Goal: Find specific page/section: Find specific page/section

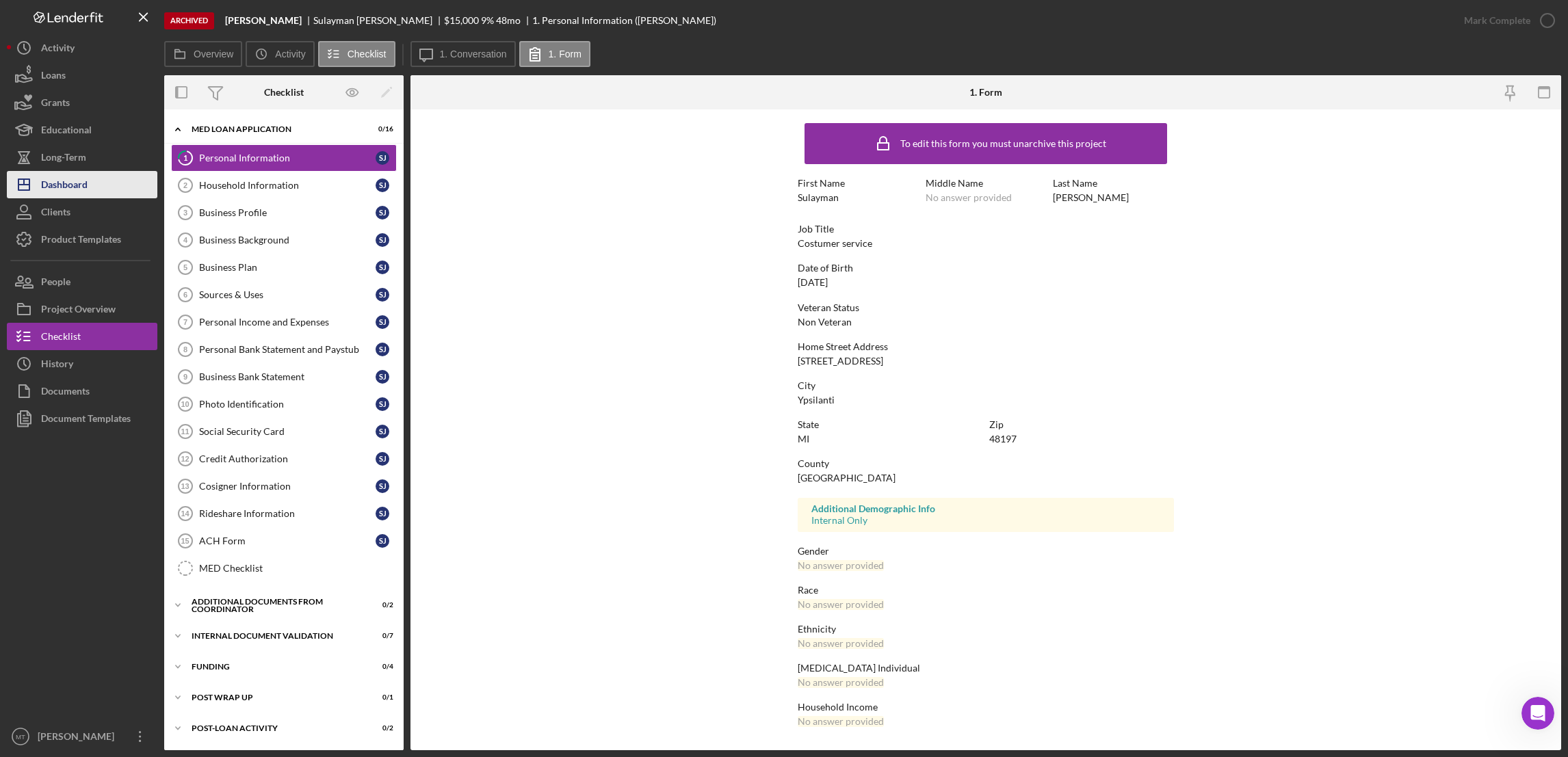
click at [72, 188] on div "Dashboard" at bounding box center [64, 187] width 47 height 31
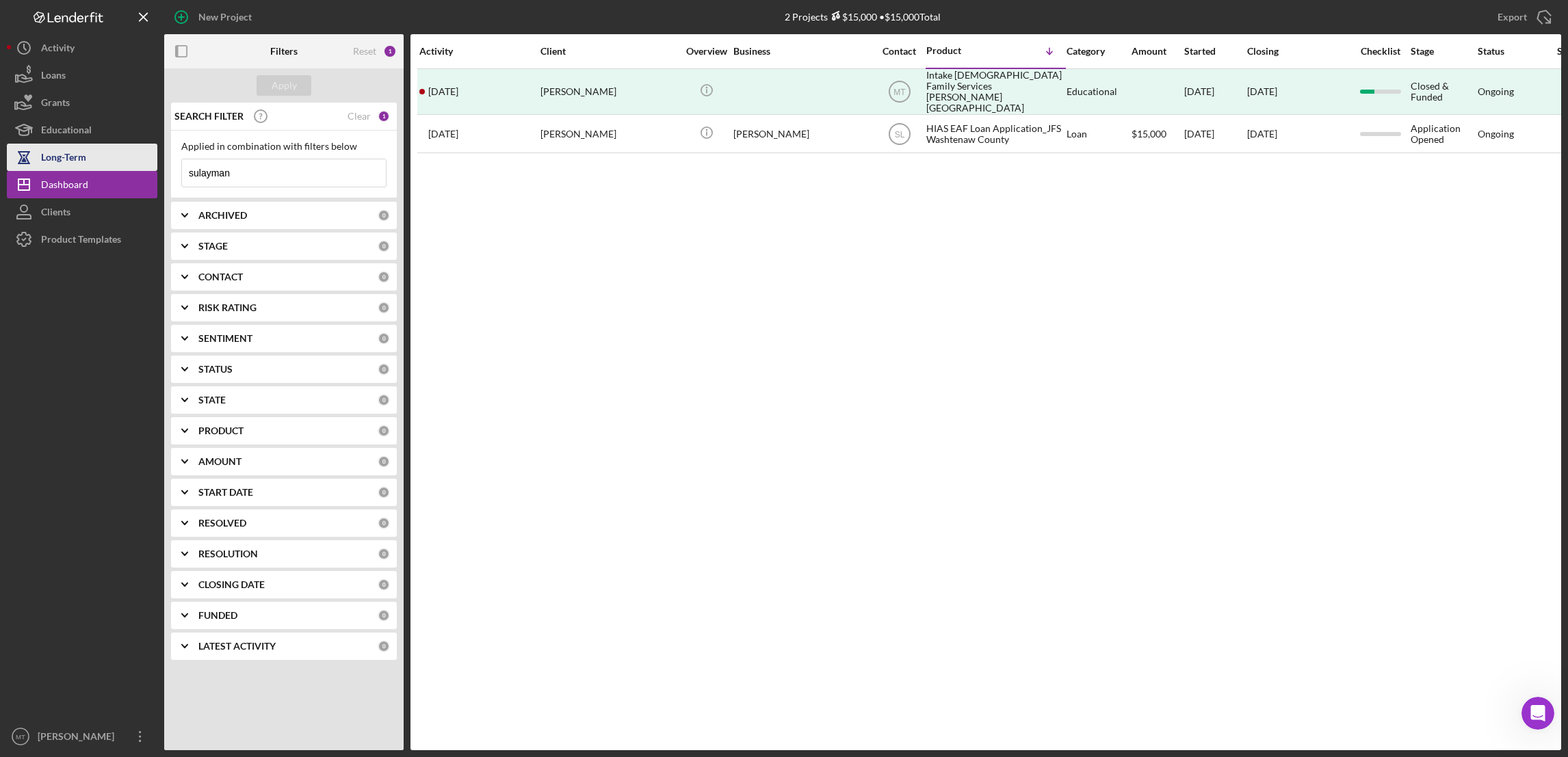
drag, startPoint x: 281, startPoint y: 171, endPoint x: 154, endPoint y: 168, distance: 127.0
click at [154, 168] on div "New Project 2 Projects $15,000 • $15,000 Total sulayman Export Icon/Export Filt…" at bounding box center [784, 375] width 1554 height 750
type input "[PERSON_NAME]"
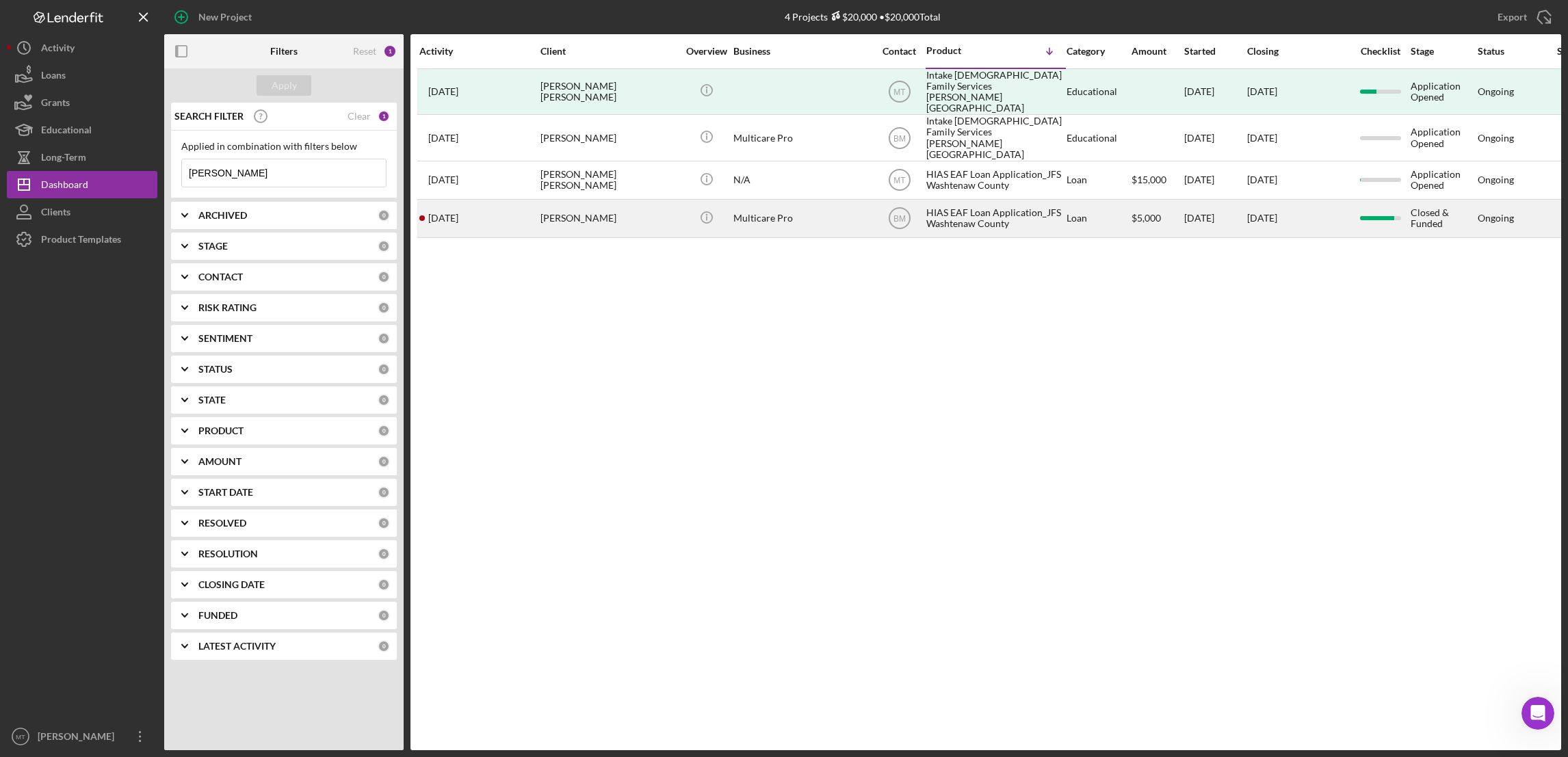
click at [955, 202] on div "HIAS EAF Loan Application_JFS Washtenaw County" at bounding box center [994, 218] width 137 height 36
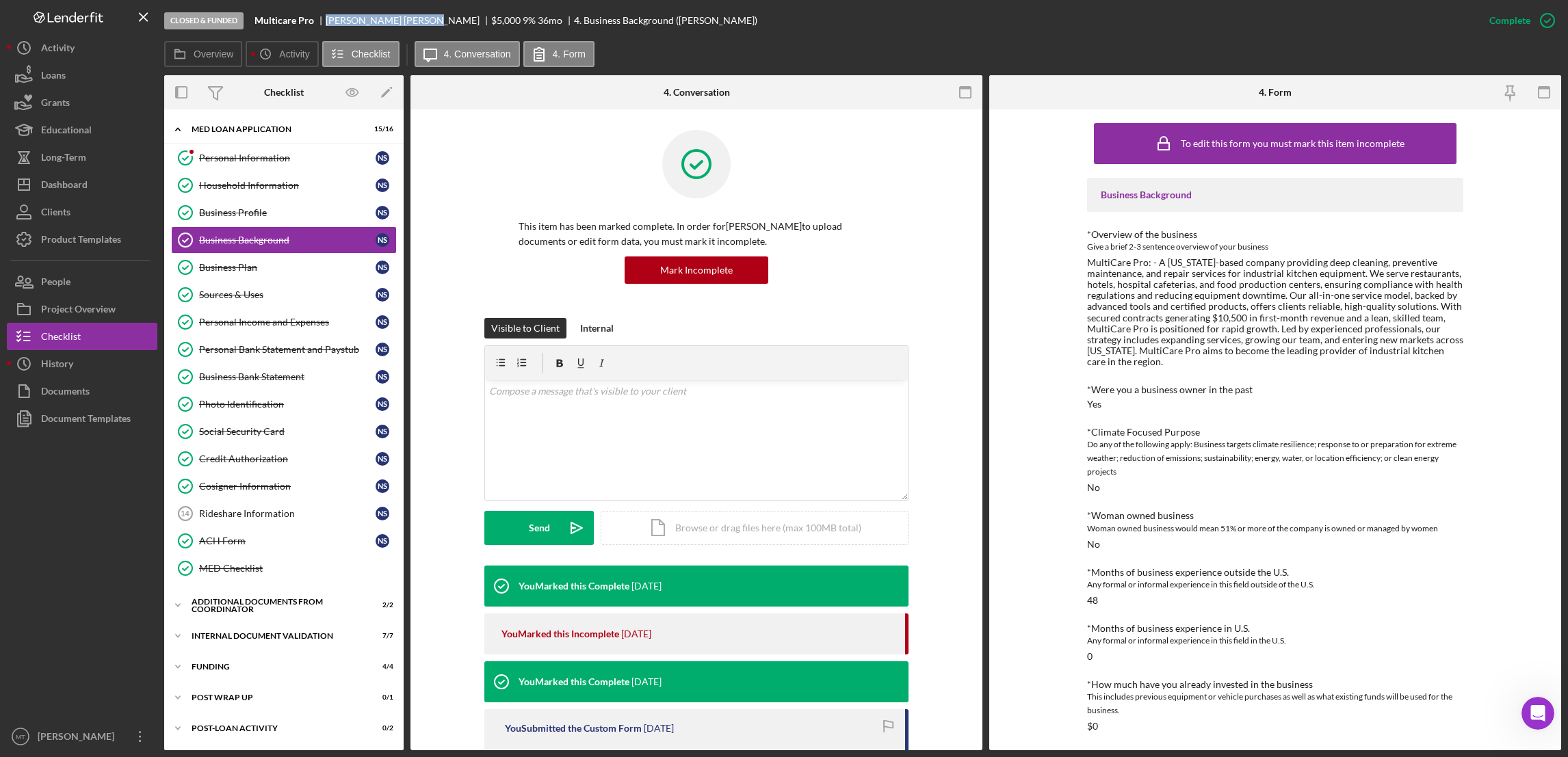
drag, startPoint x: 391, startPoint y: 19, endPoint x: 323, endPoint y: 19, distance: 68.0
click at [323, 19] on div "Multicare Pro [PERSON_NAME] $5,000 9 % 36 mo 4. Business Background ([PERSON_NA…" at bounding box center [506, 20] width 503 height 11
copy div "[PERSON_NAME]"
drag, startPoint x: 254, startPoint y: 16, endPoint x: 313, endPoint y: 18, distance: 59.0
click at [313, 18] on b "Multicare Pro" at bounding box center [284, 20] width 60 height 11
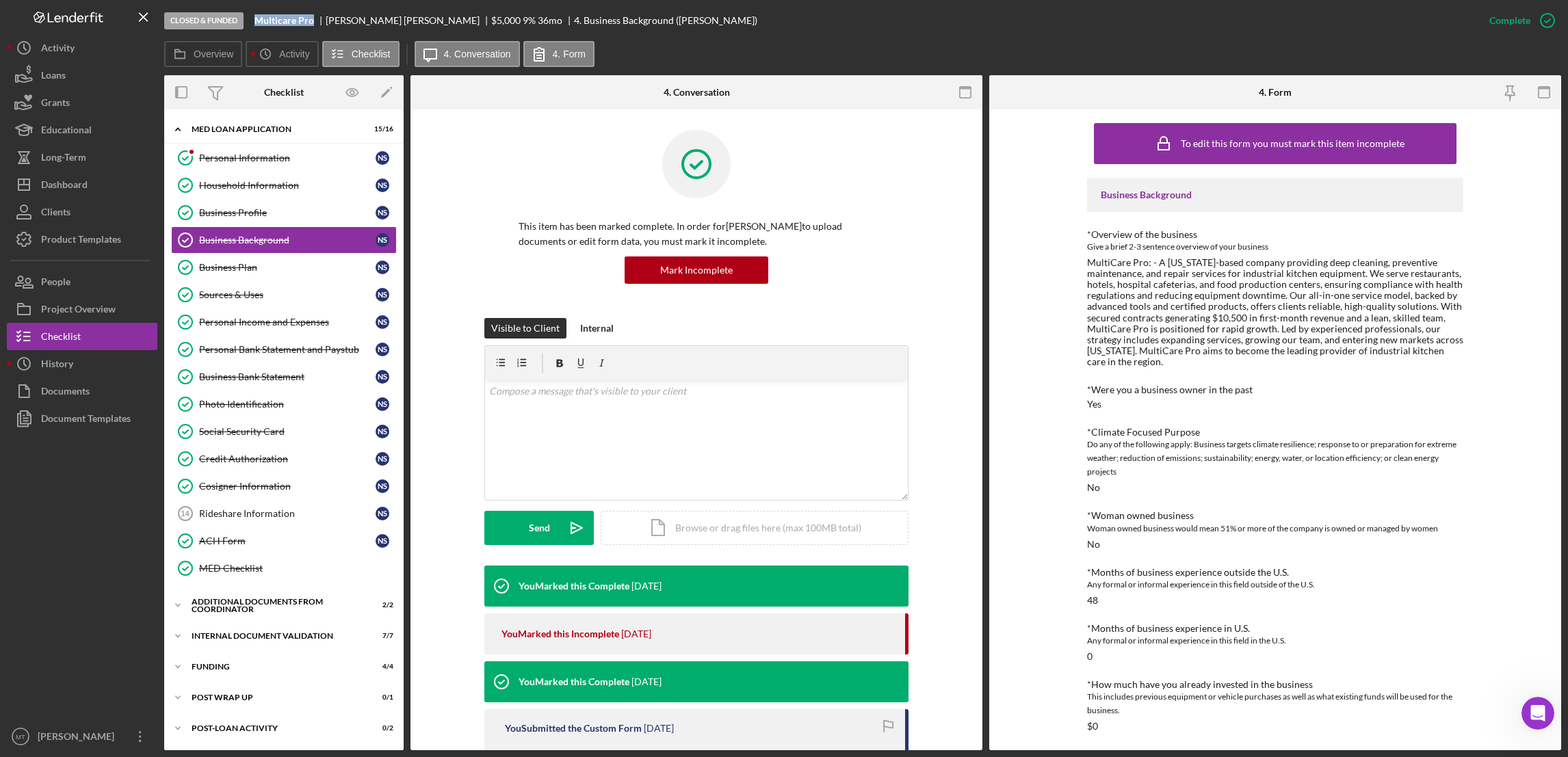
copy b "Multicare Pro"
